Goal: Transaction & Acquisition: Obtain resource

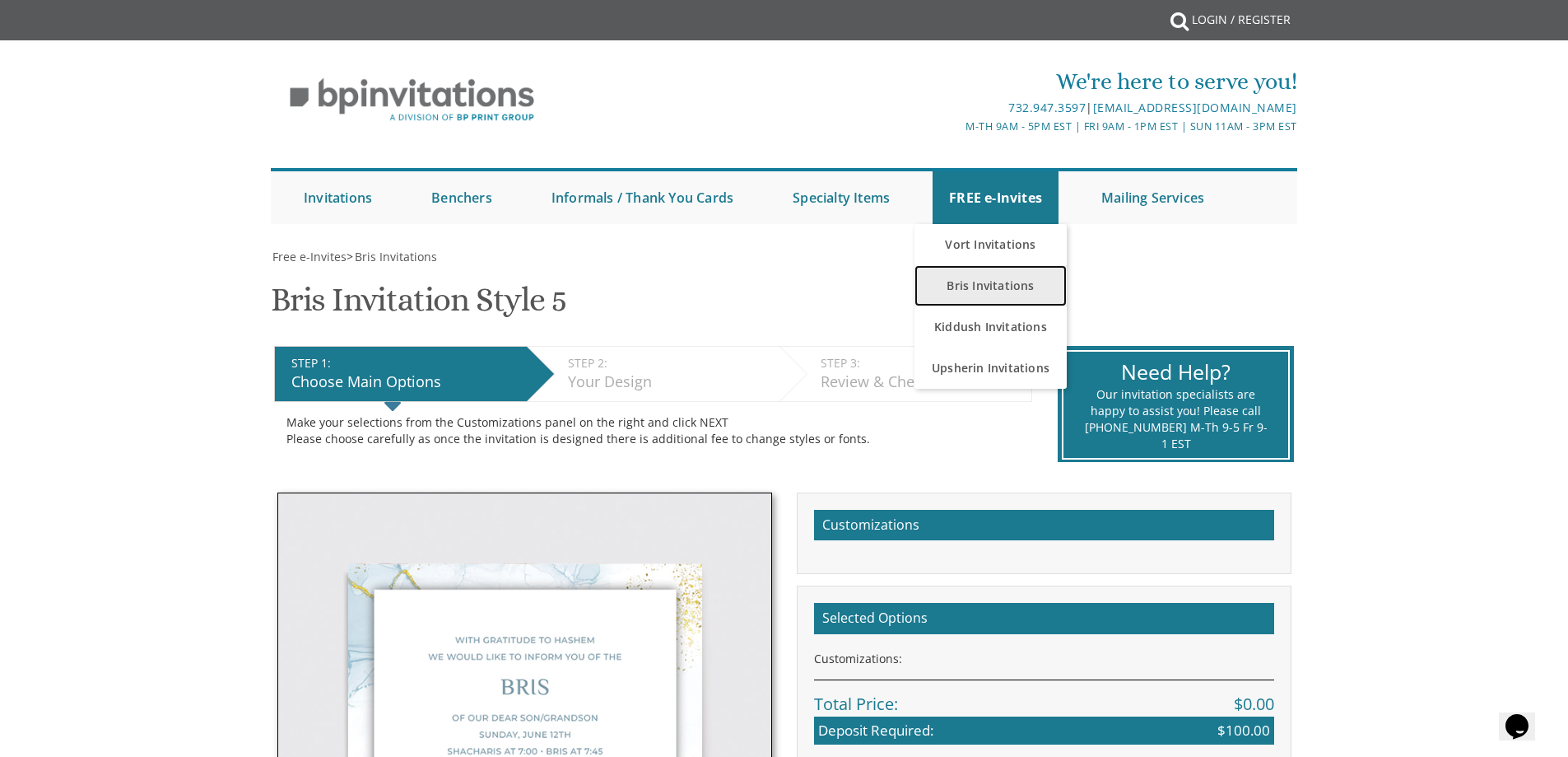
click at [997, 284] on link "Bris Invitations" at bounding box center [991, 286] width 152 height 42
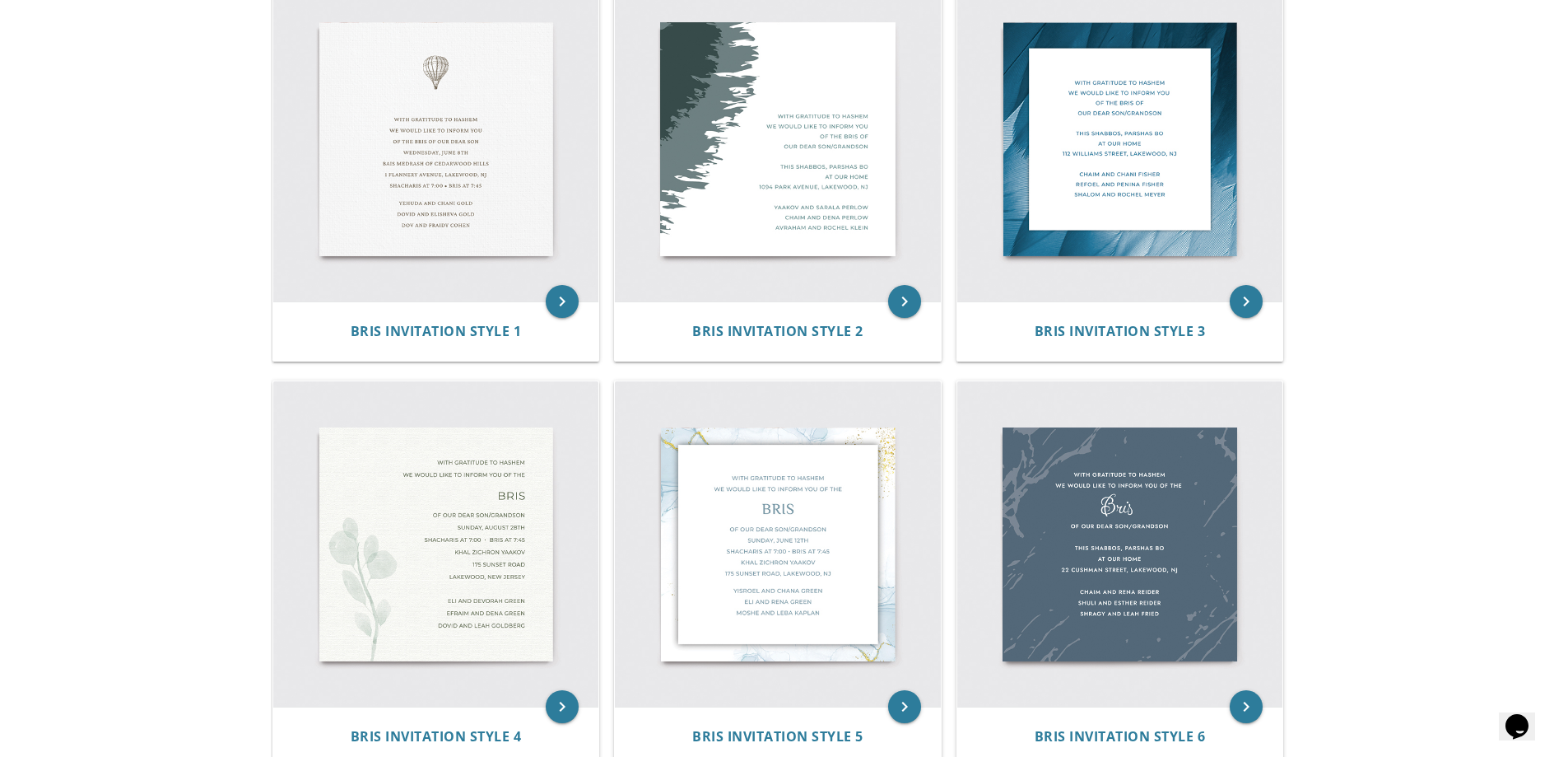
scroll to position [494, 0]
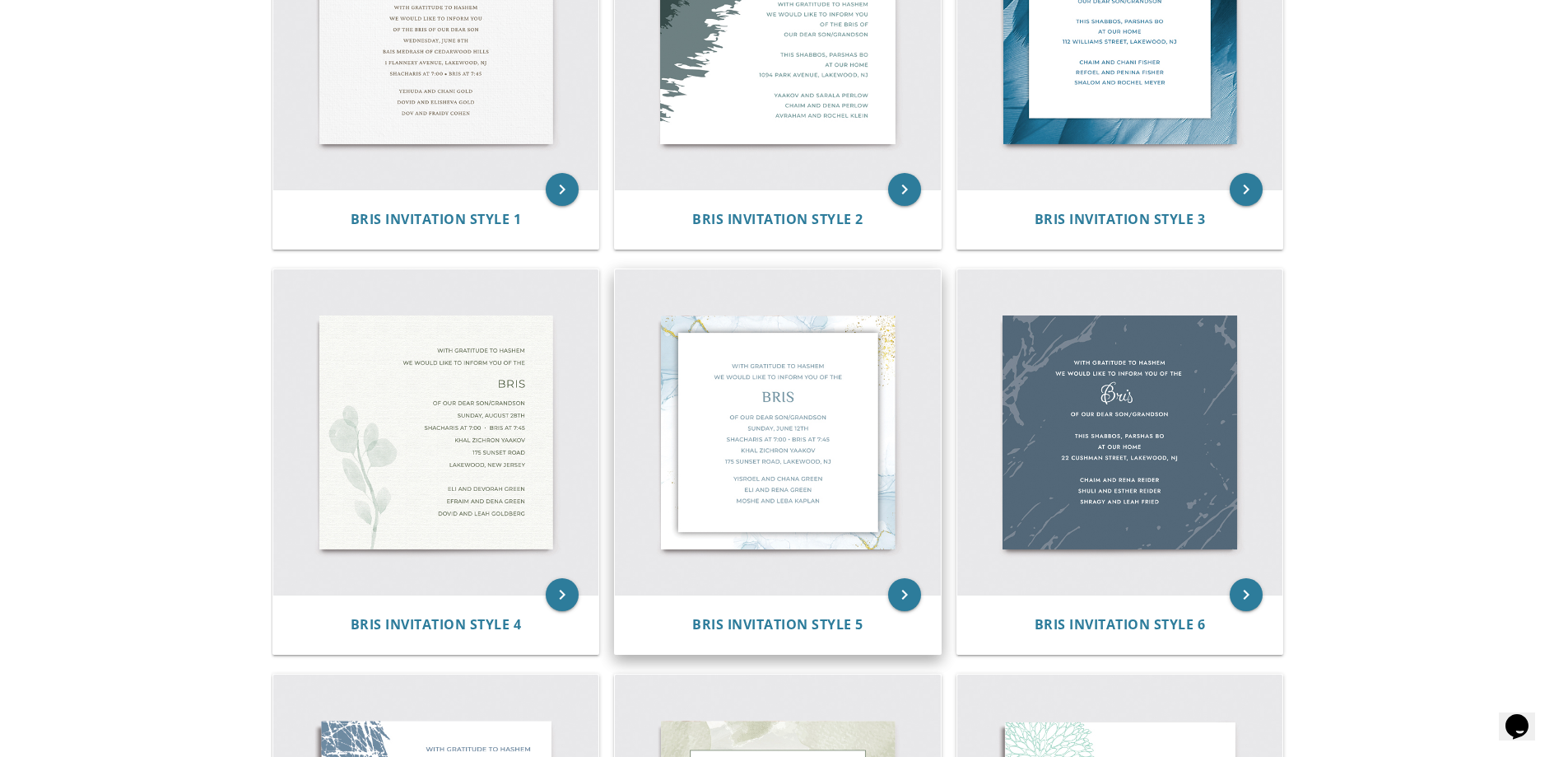
click at [766, 419] on img at bounding box center [778, 431] width 326 height 326
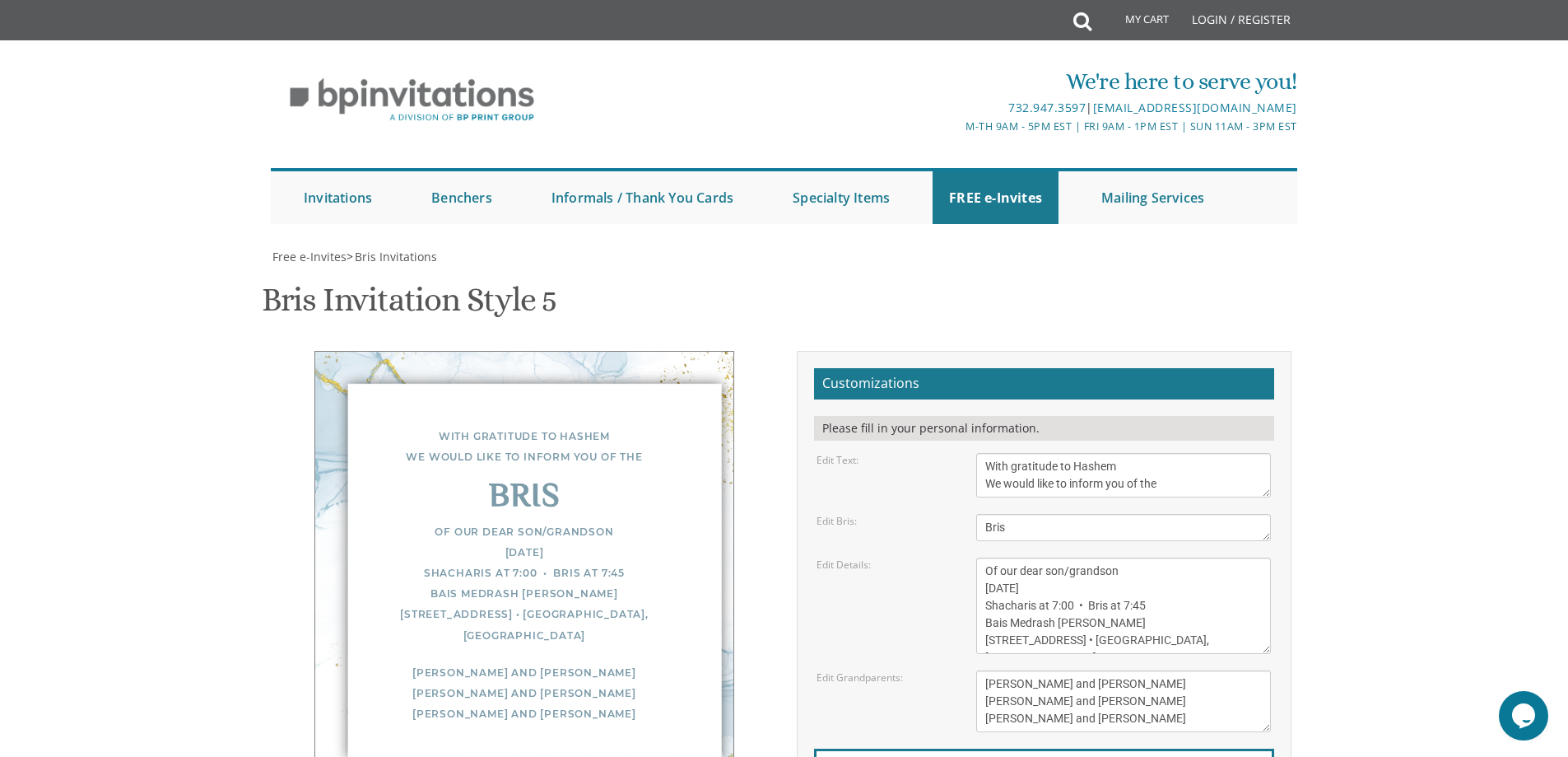
scroll to position [247, 0]
drag, startPoint x: 1099, startPoint y: 342, endPoint x: 981, endPoint y: 351, distance: 118.3
click at [981, 558] on textarea "Of our dear son/grandson [DATE] Shacharis at 7:00 • Bris at 7:45 Bais Medrash […" at bounding box center [1123, 605] width 295 height 97
drag, startPoint x: 984, startPoint y: 344, endPoint x: 1102, endPoint y: 343, distance: 118.0
click at [1102, 558] on textarea "Of our dear son/grandson [DATE] Shacharis at 7:00 • Bris at 7:45 Bais Medrash […" at bounding box center [1123, 605] width 295 height 97
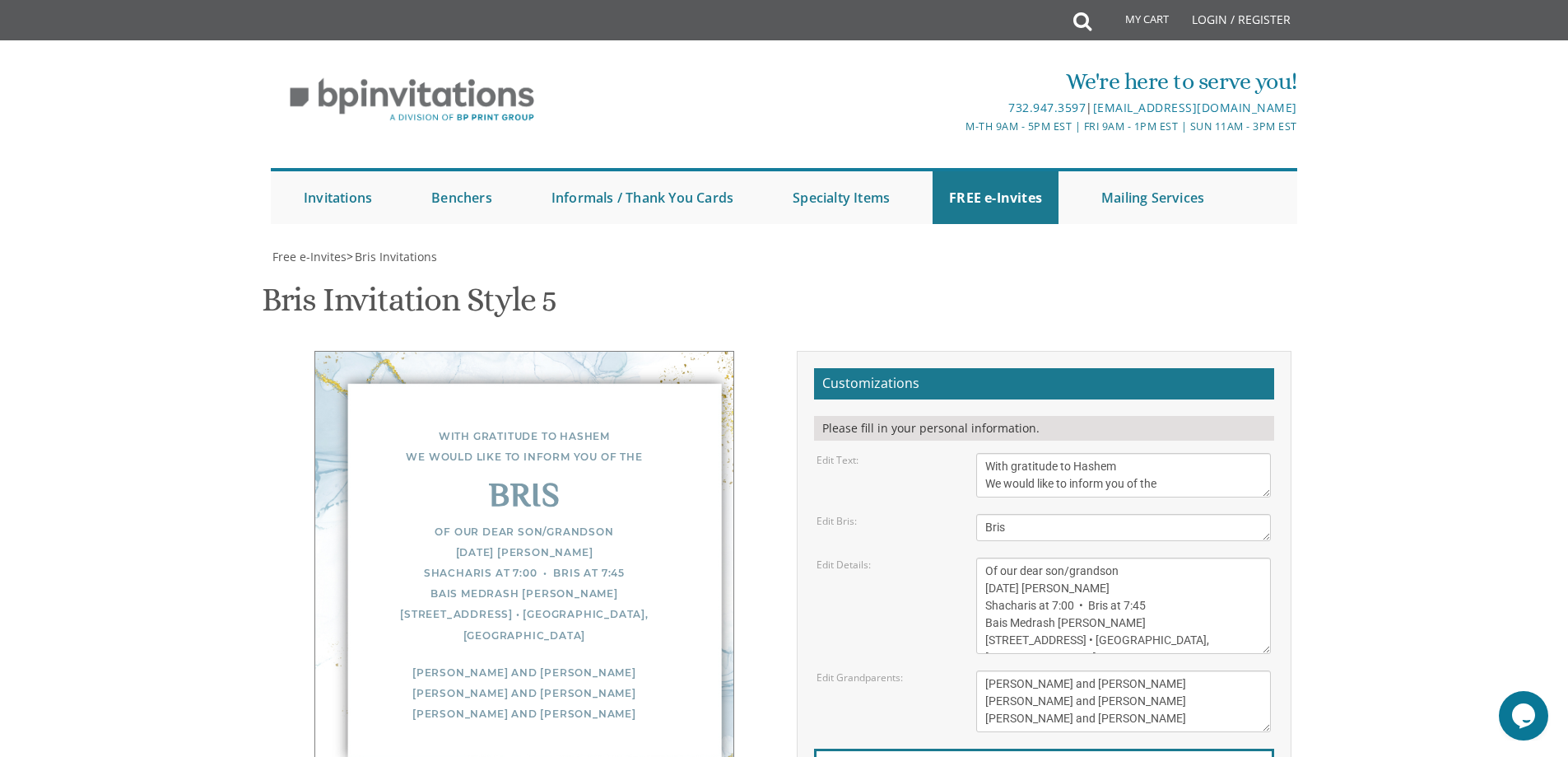
click at [1052, 558] on textarea "Of our dear son/grandson [DATE] Shacharis at 7:00 • Bris at 7:45 Bais Medrash […" at bounding box center [1123, 605] width 295 height 97
click at [1018, 558] on textarea "Of our dear son/grandson [DATE] Shacharis at 7:00 • Bris at 7:45 Bais Medrash […" at bounding box center [1123, 605] width 295 height 97
drag, startPoint x: 1110, startPoint y: 376, endPoint x: 988, endPoint y: 374, distance: 122.0
click at [988, 558] on textarea "Of our dear son/grandson [DATE] Shacharis at 7:00 • Bris at 7:45 Bais Medrash […" at bounding box center [1123, 605] width 295 height 97
drag, startPoint x: 1182, startPoint y: 393, endPoint x: 971, endPoint y: 408, distance: 211.5
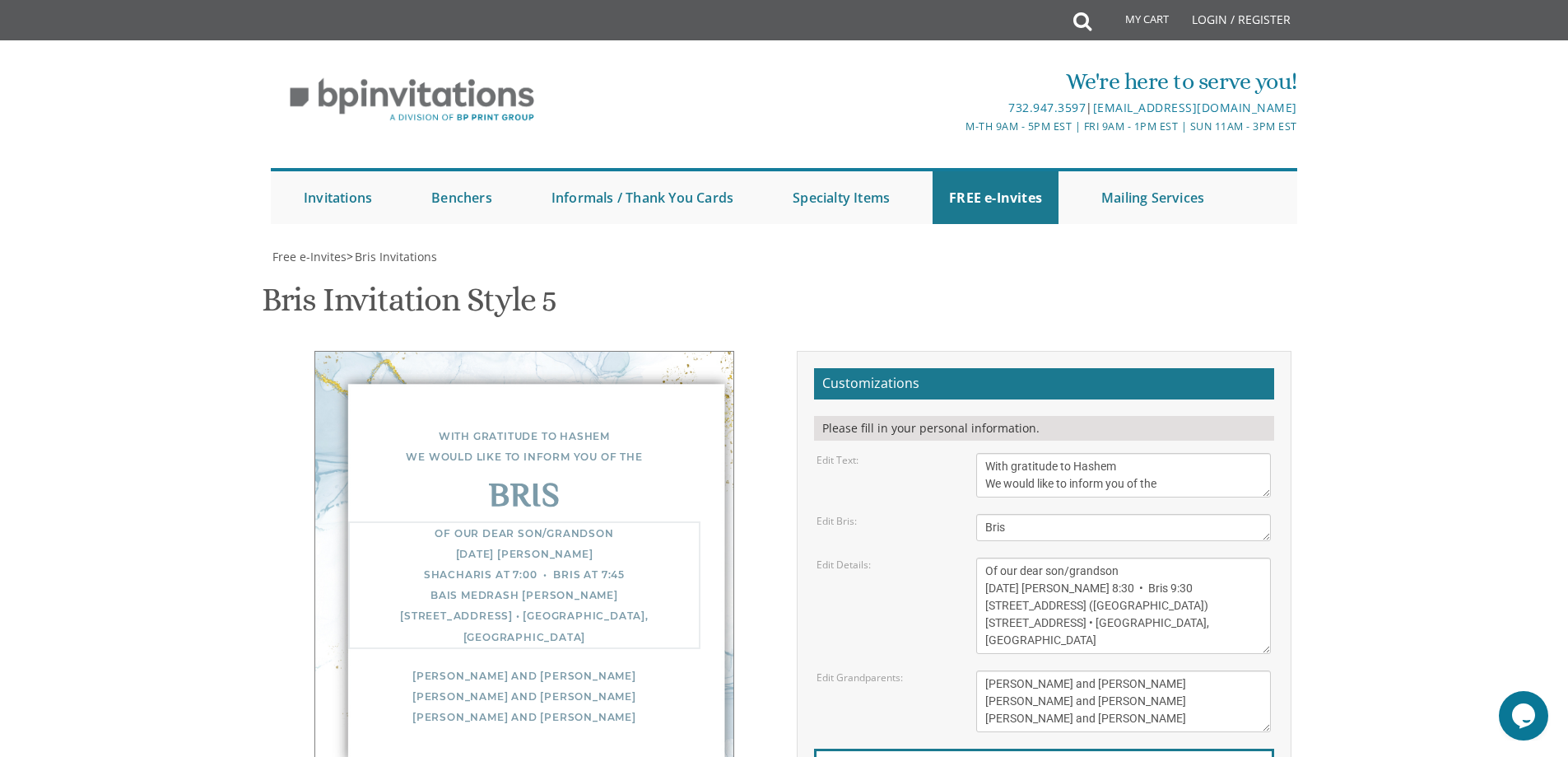
click at [971, 408] on form "Customizations Please fill in your personal information. Edit Text: With gratit…" at bounding box center [1044, 623] width 460 height 510
click at [1003, 558] on textarea "Of our dear son/grandson Sunday, December 1st Shacharis at 7:00 • Bris at 7:45 …" at bounding box center [1123, 605] width 295 height 97
type textarea "Of Our Dear son/grandson Monday, August 25th Rosh Chodesh Elul Shachris 8:30 • …"
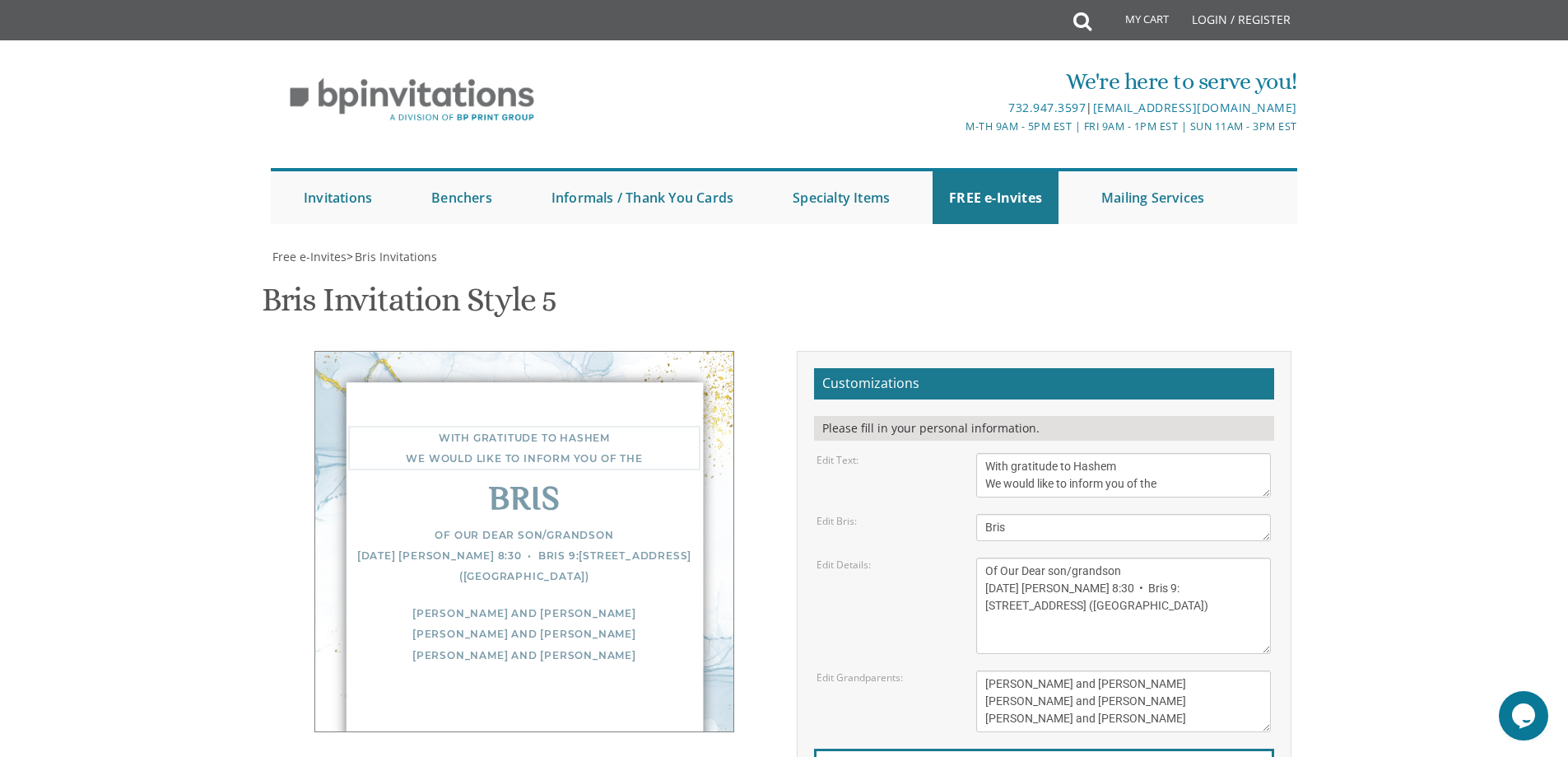
drag, startPoint x: 1178, startPoint y: 236, endPoint x: 982, endPoint y: 211, distance: 197.6
click at [982, 453] on textarea "With gratitude to Hashem We would like to inform you of the" at bounding box center [1123, 475] width 295 height 44
drag, startPoint x: 1170, startPoint y: 240, endPoint x: 970, endPoint y: 220, distance: 201.0
click at [970, 453] on div "With gratitude to Hashem We would like to inform you of the" at bounding box center [1123, 475] width 319 height 44
paste textarea "ITH GRATITUDE TO HASHEM WE WOULD LIKE TO INFORM YOU OF THE"
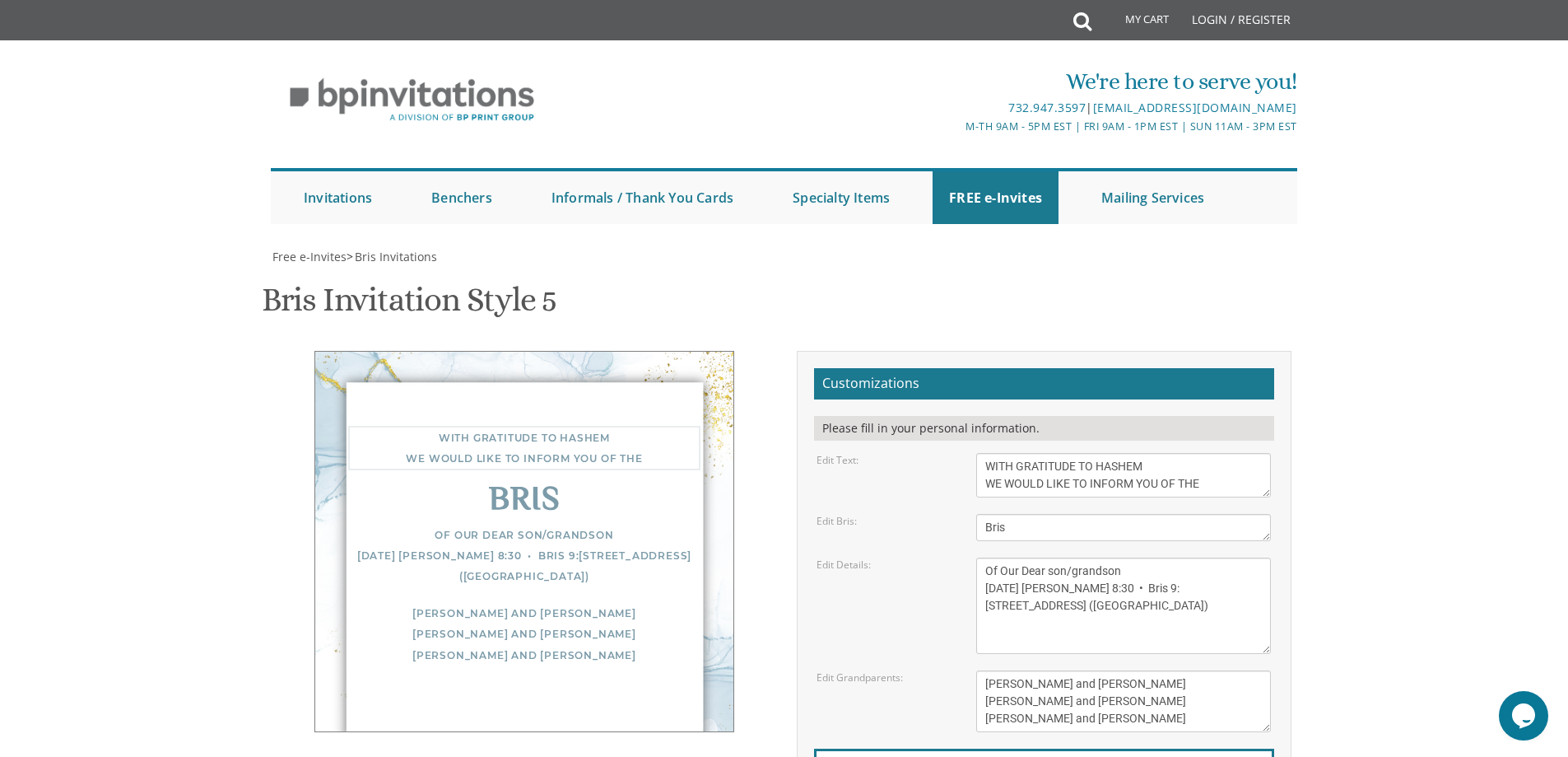
scroll to position [13, 0]
type textarea "WITH GRATITUDE TO HASHEM WE WOULD LIKE TO INFORM YOU OF THE"
drag, startPoint x: 1029, startPoint y: 280, endPoint x: 939, endPoint y: 278, distance: 90.0
click at [939, 513] on div "Edit Bris: Bris" at bounding box center [1043, 527] width 479 height 27
type textarea "BRIS"
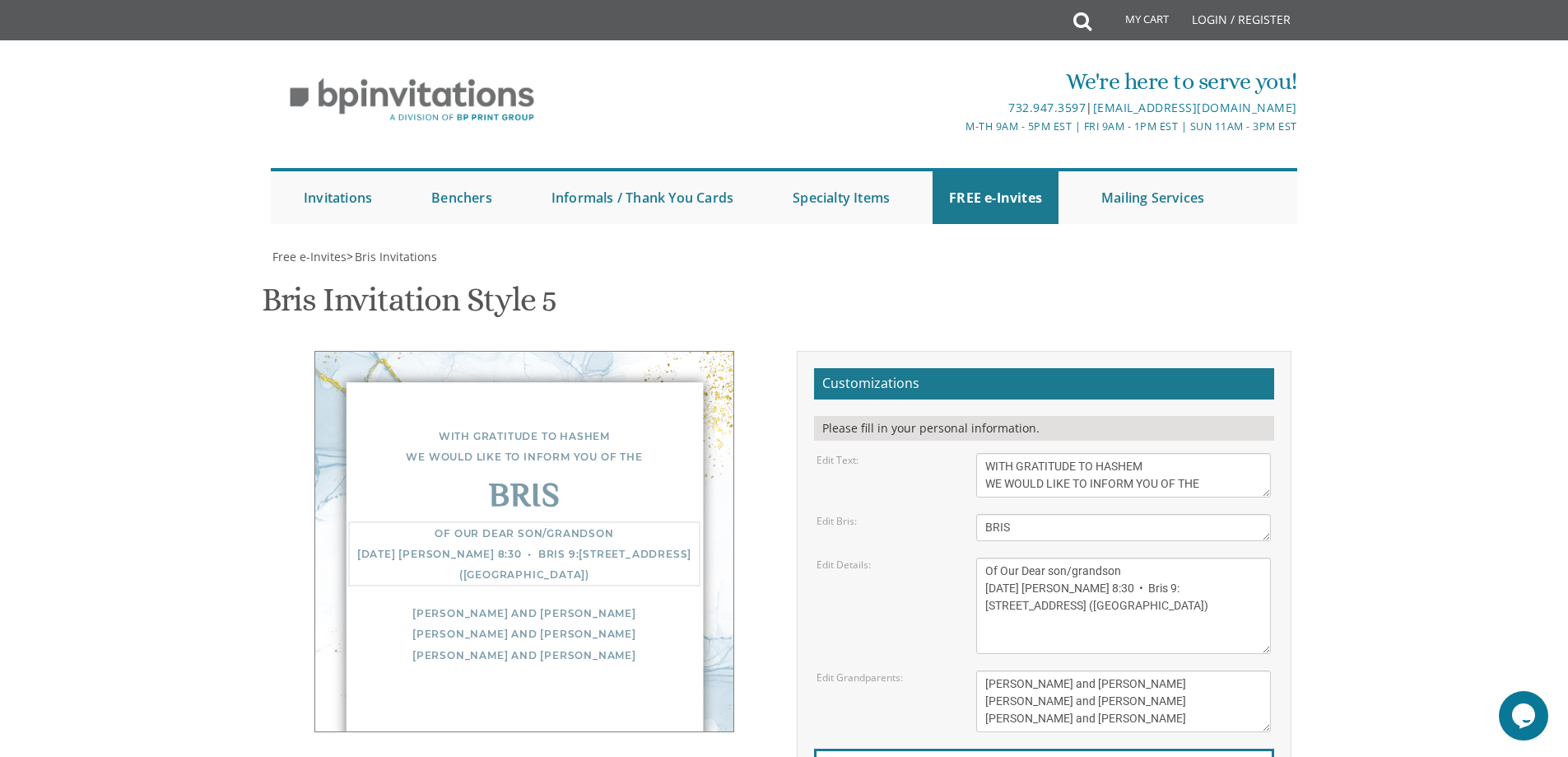
drag, startPoint x: 1202, startPoint y: 371, endPoint x: 979, endPoint y: 323, distance: 228.1
click at [979, 558] on textarea "Of our dear son/grandson Sunday, December 1st Shacharis at 7:00 • Bris at 7:45 …" at bounding box center [1123, 605] width 295 height 97
paste textarea "WITH GRATITUDE TO HASHEM WE WOULD LIKE TO INFORM YOU OF OUR DEAR SON/GRANDSON M…"
type textarea "WITH GRATITUDE TO HASHEM WE WOULD LIKE TO INFORM YOU OF OUR DEAR SON/GRANDSON M…"
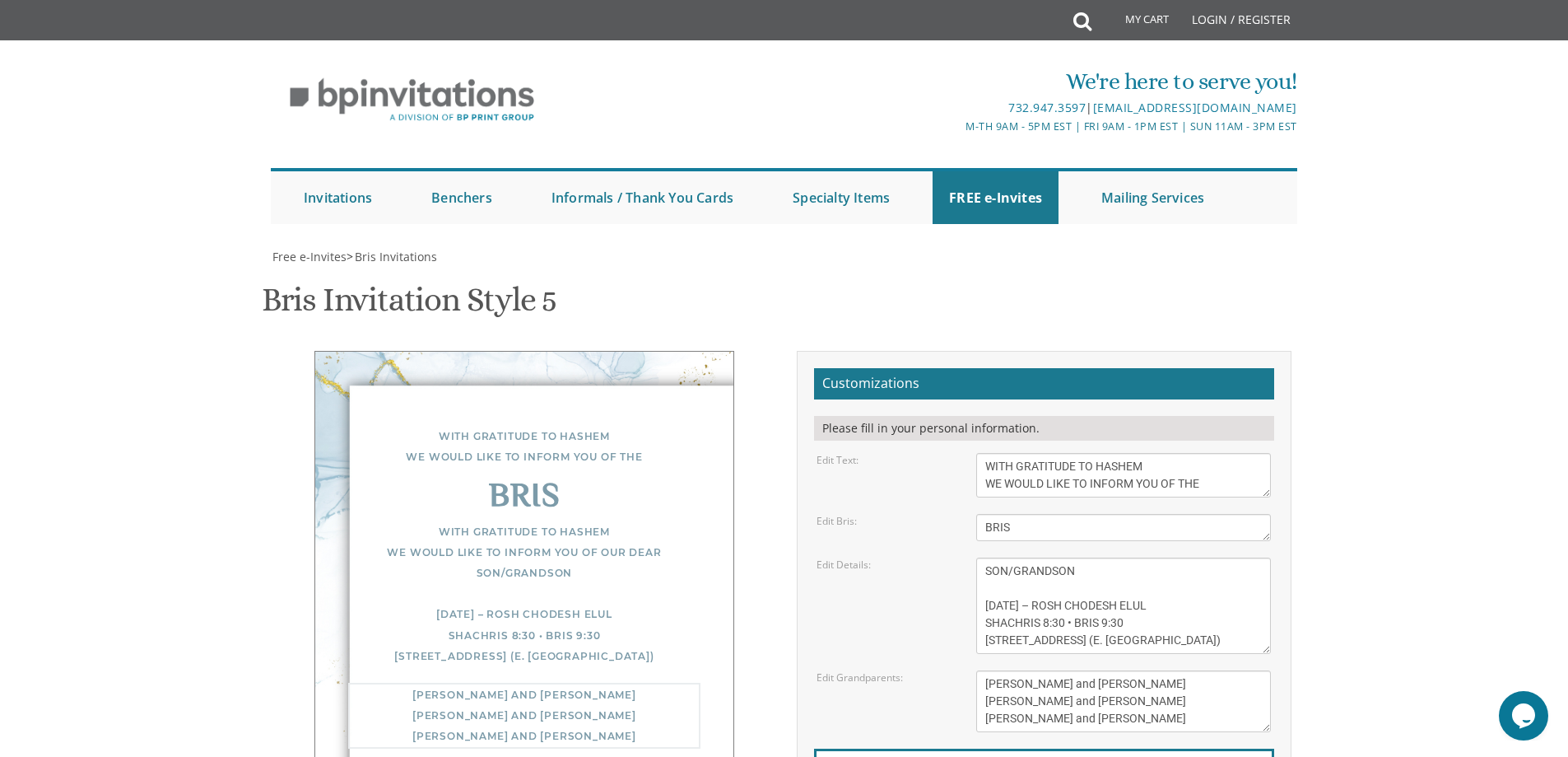
drag, startPoint x: 1121, startPoint y: 470, endPoint x: 977, endPoint y: 427, distance: 150.3
click at [977, 670] on textarea "Yisroel and Chana Green Eli and Rena Green Moshe and Leba Kaplan" at bounding box center [1123, 701] width 295 height 61
type textarea "c"
type textarea "CHAIM & MEIRA ZIMBERG SHMULI & BATYA KAHAN YEHUDA & SARA ZIMBERG"
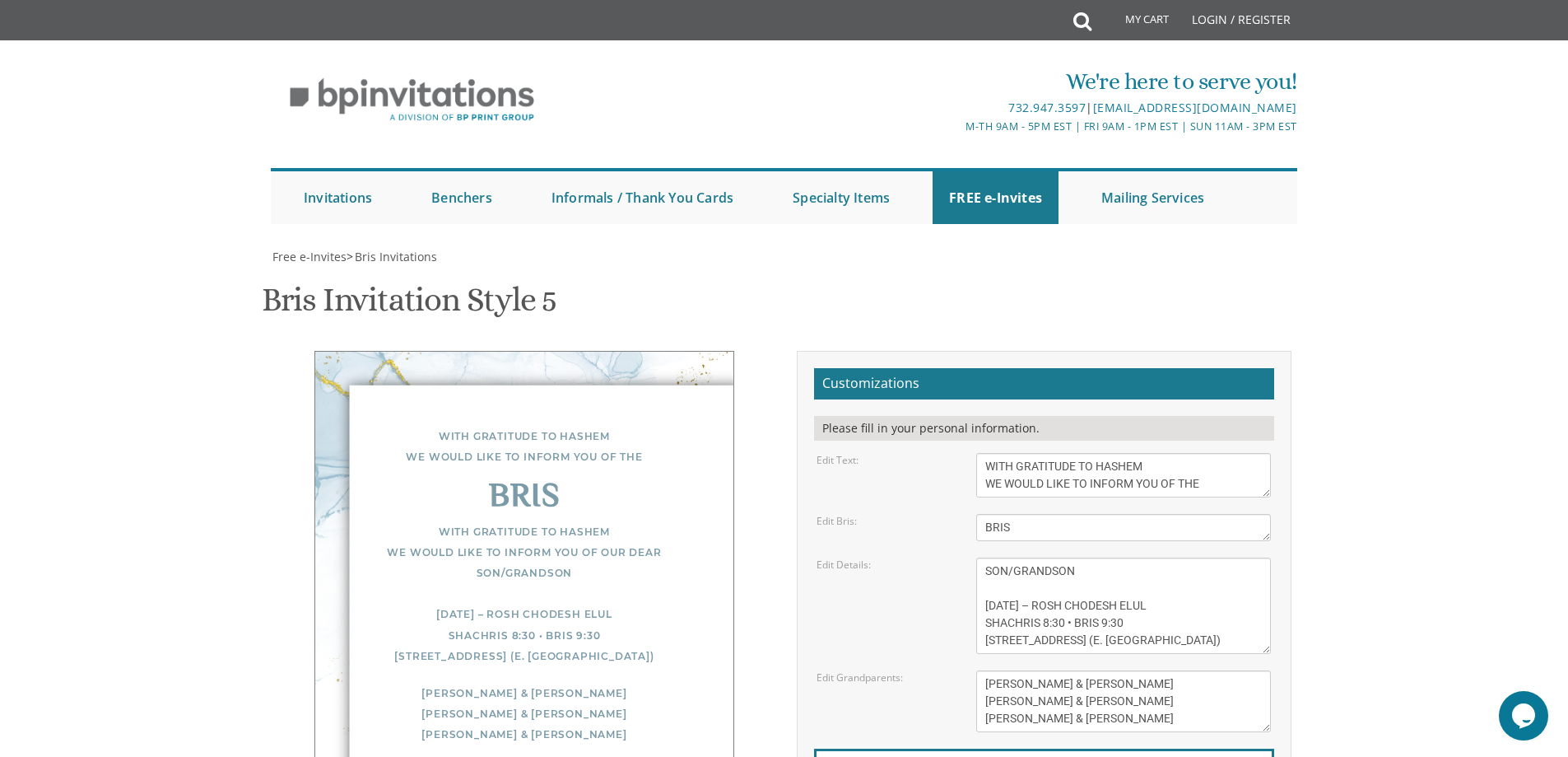
type input "samkahan@skylinecapitalgrp.com"
click at [1145, 453] on textarea "With gratitude to Hashem We would like to inform you of the" at bounding box center [1123, 475] width 295 height 44
drag, startPoint x: 1120, startPoint y: 445, endPoint x: 979, endPoint y: 398, distance: 148.6
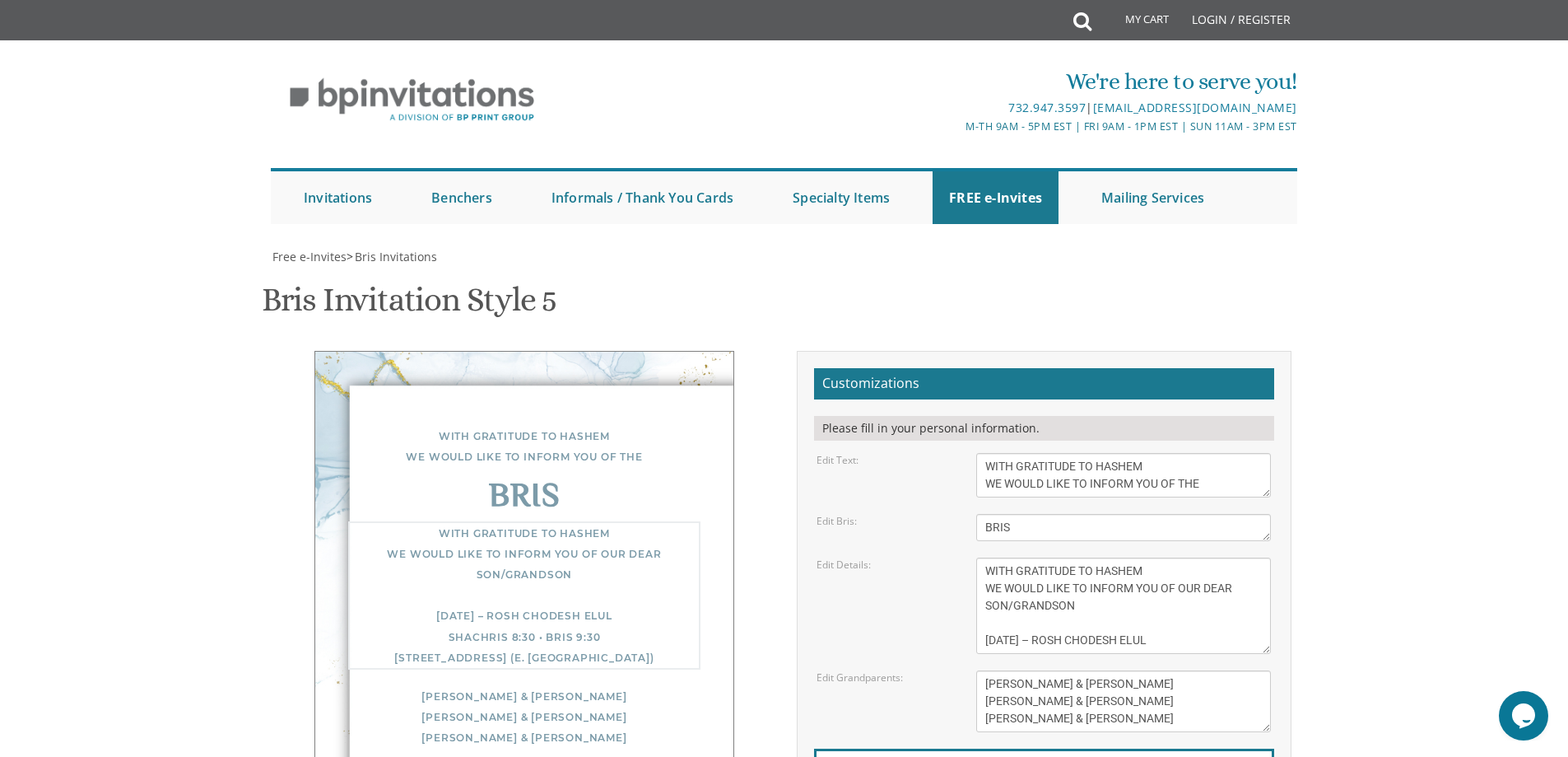
click at [982, 558] on textarea "Of our dear son/grandson Sunday, December 1st Shacharis at 7:00 • Bris at 7:45 …" at bounding box center [1123, 605] width 295 height 97
click at [1409, 532] on body "My Cart Total: View Cart Item(s) Submit My Cart Total: View Cart Item(s) Login …" at bounding box center [784, 671] width 1568 height 1343
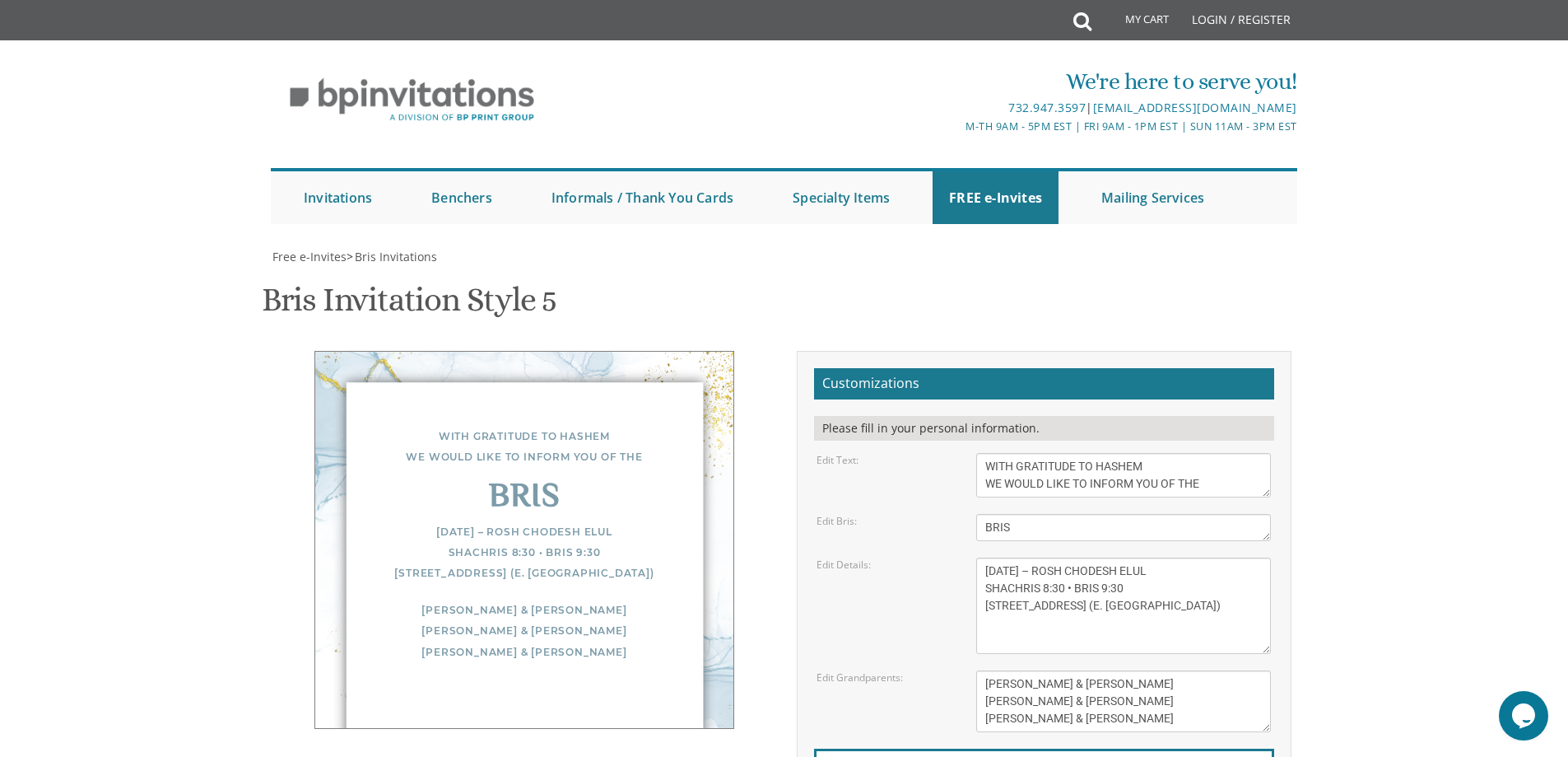
scroll to position [164, 0]
click at [986, 558] on textarea "Of our dear son/grandson Sunday, December 1st Shacharis at 7:00 • Bris at 7:45 …" at bounding box center [1123, 605] width 295 height 97
click at [992, 558] on textarea "Of our dear son/grandson Sunday, December 1st Shacharis at 7:00 • Bris at 7:45 …" at bounding box center [1123, 605] width 295 height 97
paste textarea "OF OUR DEAR SON/GRANDSON"
click at [1146, 670] on textarea "Yisroel and Chana Green Eli and Rena Green Moshe and Leba Kaplan" at bounding box center [1123, 701] width 295 height 61
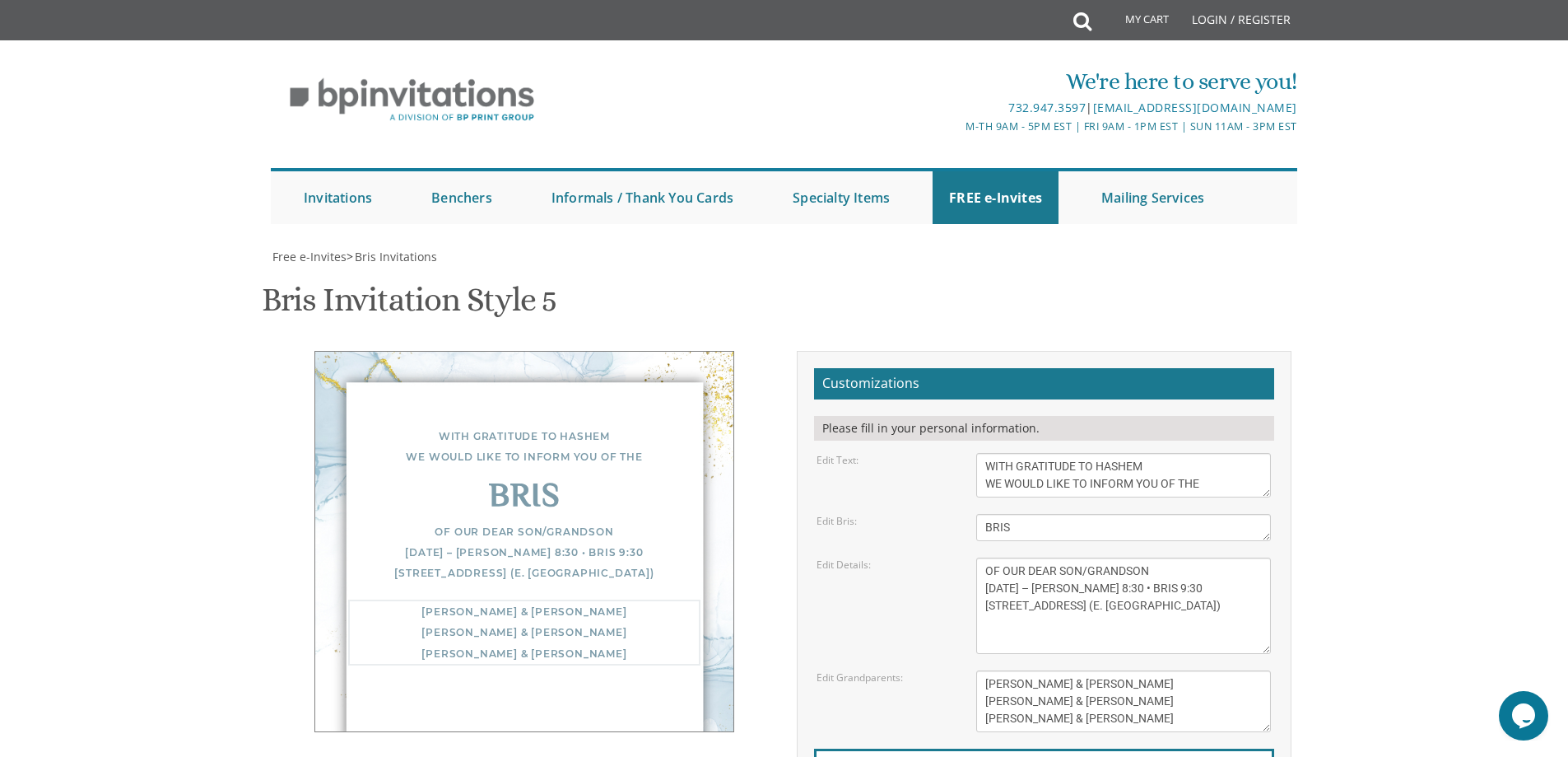
click at [1176, 558] on textarea "Of our dear son/grandson Sunday, December 1st Shacharis at 7:00 • Bris at 7:45 …" at bounding box center [1123, 605] width 295 height 97
type textarea "OF OUR DEAR SON/GRANDSON MONDAY, AUGUST 25TH – ROSH CHODESH ELUL SHACHRIS 8:30 …"
click at [1166, 670] on textarea "Yisroel and Chana Green Eli and Rena Green Moshe and Leba Kaplan" at bounding box center [1123, 701] width 295 height 61
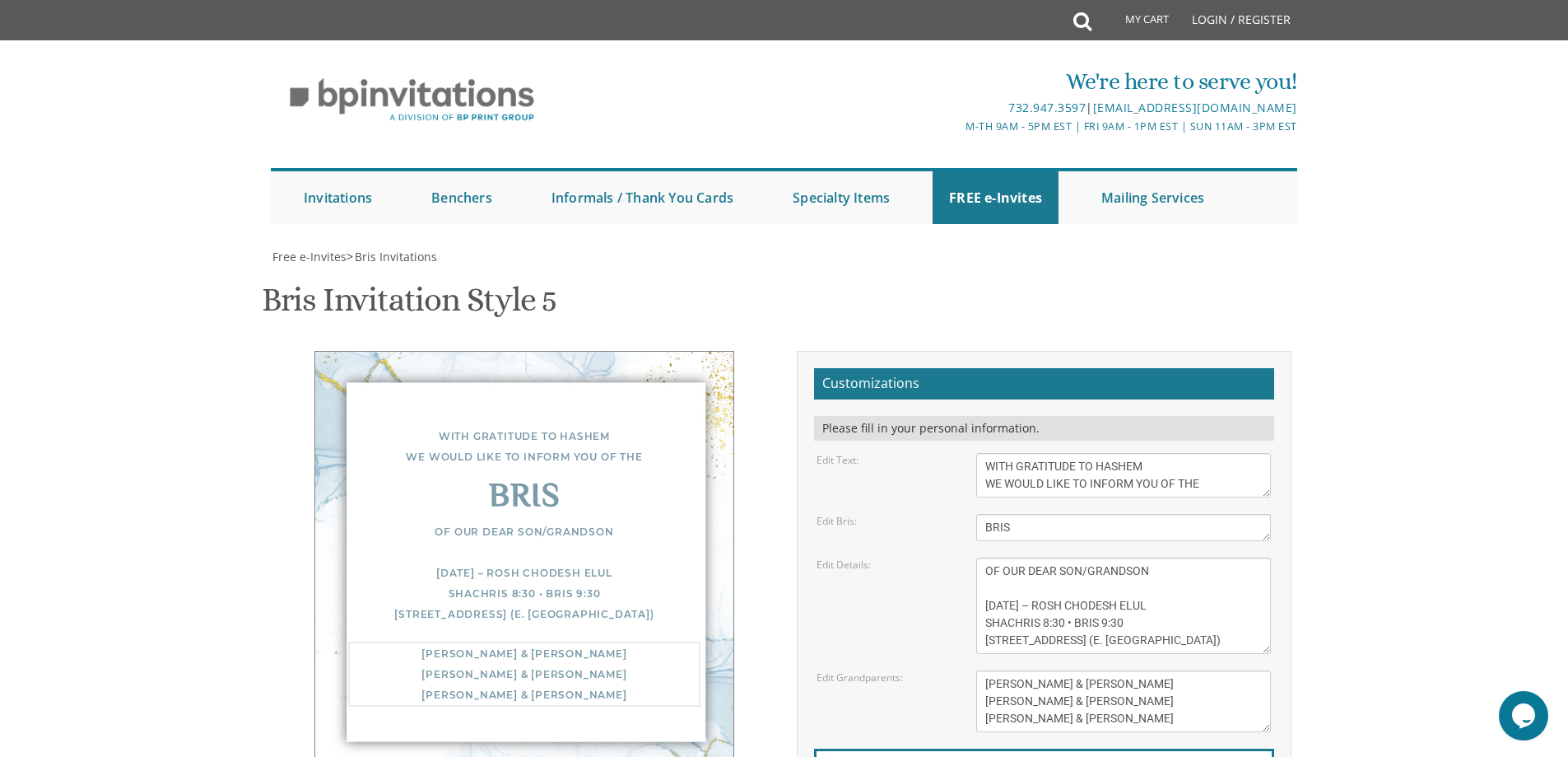
click at [1420, 652] on body "My Cart Total: View Cart Item(s) Submit My Cart Total: View Cart Item(s) Login …" at bounding box center [784, 671] width 1568 height 1343
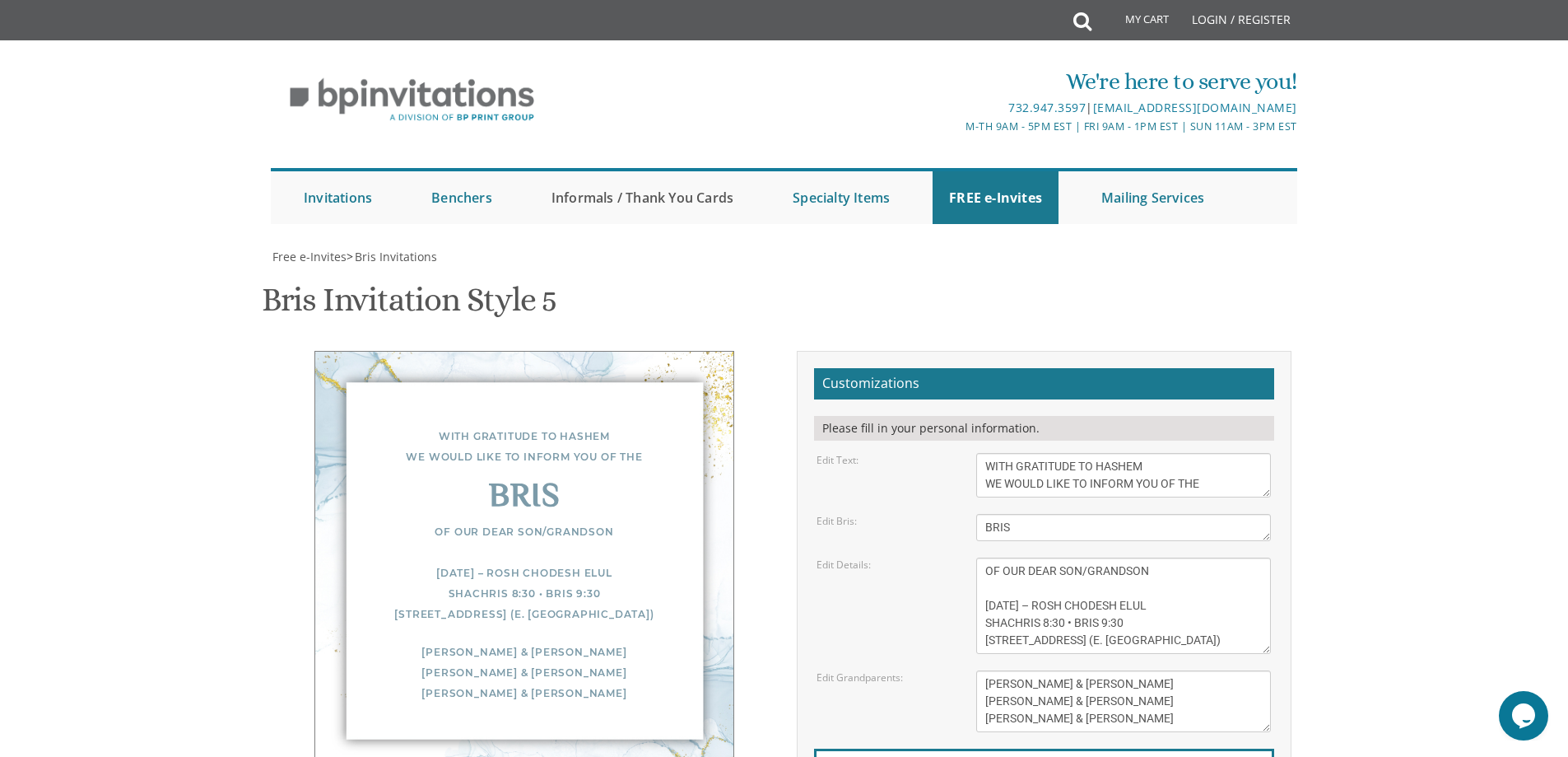
scroll to position [0, 0]
